Goal: Information Seeking & Learning: Learn about a topic

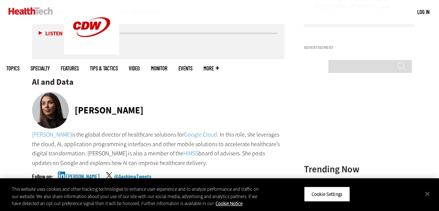
scroll to position [697, 0]
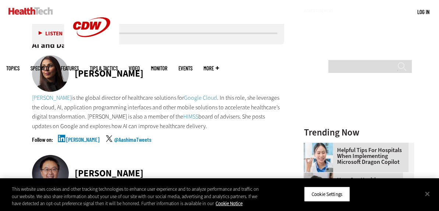
click at [70, 138] on link "[PERSON_NAME]" at bounding box center [82, 146] width 33 height 18
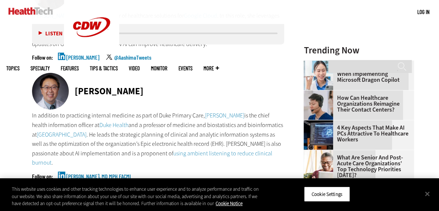
scroll to position [807, 0]
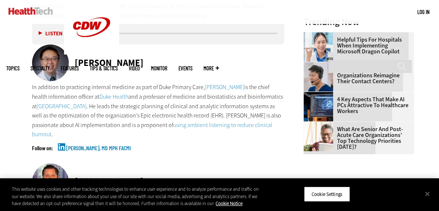
click at [75, 148] on link "[PERSON_NAME], MD MPH FACMI" at bounding box center [98, 154] width 65 height 18
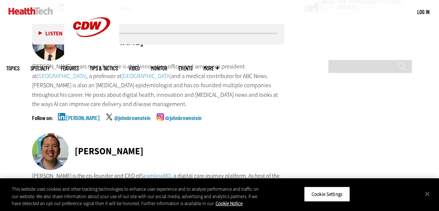
scroll to position [991, 0]
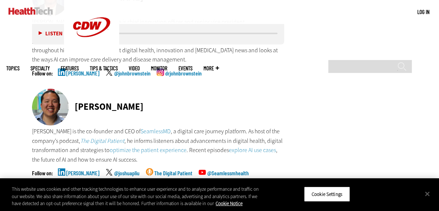
click at [85, 73] on link "[PERSON_NAME]" at bounding box center [82, 79] width 33 height 18
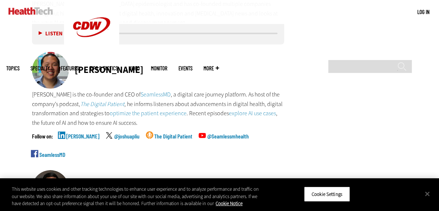
click at [75, 134] on link "[PERSON_NAME]" at bounding box center [82, 142] width 33 height 18
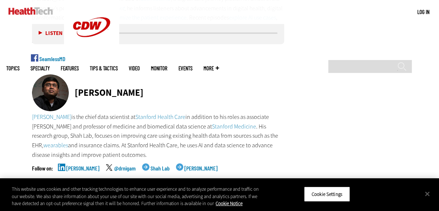
scroll to position [1138, 0]
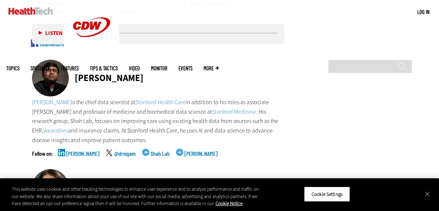
click at [74, 153] on link "[PERSON_NAME]" at bounding box center [82, 159] width 33 height 18
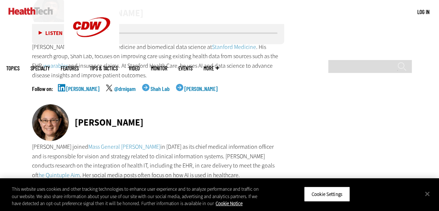
scroll to position [1249, 0]
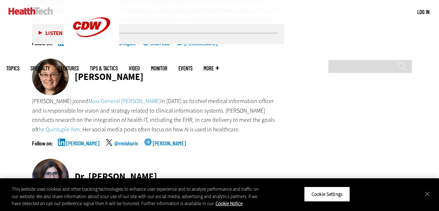
click at [70, 141] on link "[PERSON_NAME]" at bounding box center [82, 149] width 33 height 18
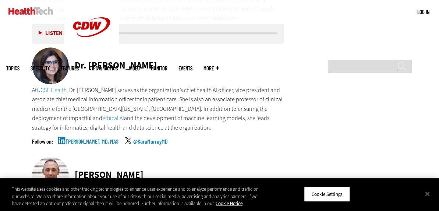
scroll to position [1396, 0]
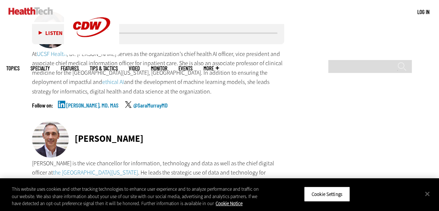
click at [79, 104] on link "[PERSON_NAME], MD, MAS" at bounding box center [92, 111] width 52 height 18
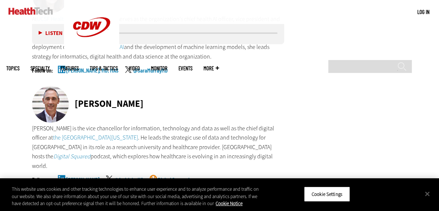
scroll to position [1470, 0]
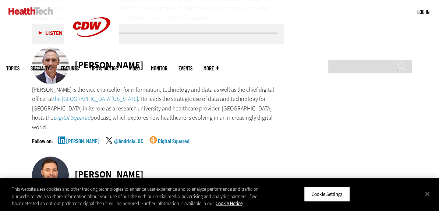
click at [75, 138] on link "[PERSON_NAME]" at bounding box center [82, 147] width 33 height 18
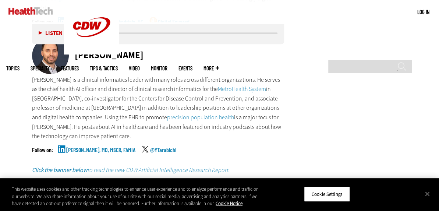
scroll to position [1617, 0]
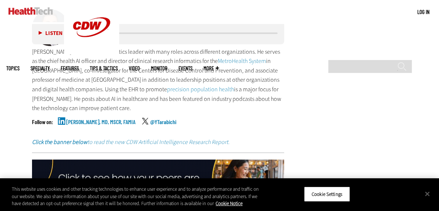
click at [91, 119] on link "[PERSON_NAME], MD, MSCR, FAMIA" at bounding box center [100, 128] width 69 height 18
